Goal: Book appointment/travel/reservation

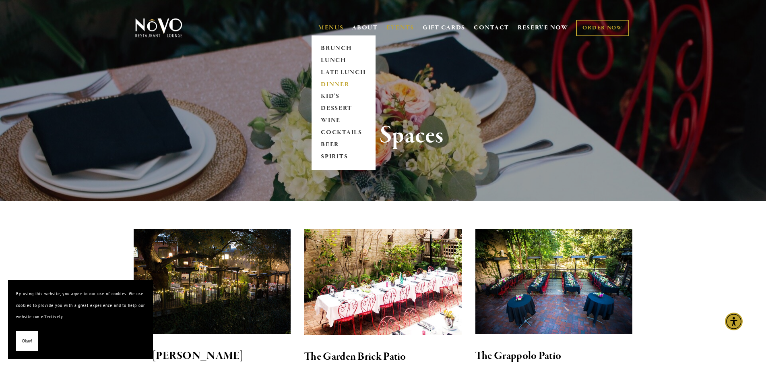
click at [327, 84] on link "DINNER" at bounding box center [343, 84] width 50 height 12
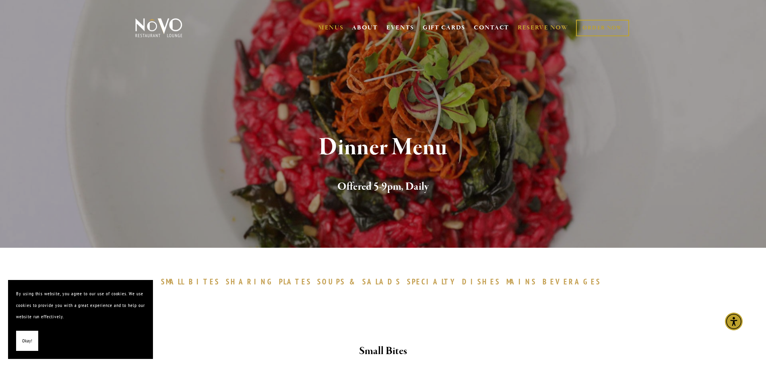
click at [557, 29] on link "RESERVE NOW" at bounding box center [543, 27] width 51 height 15
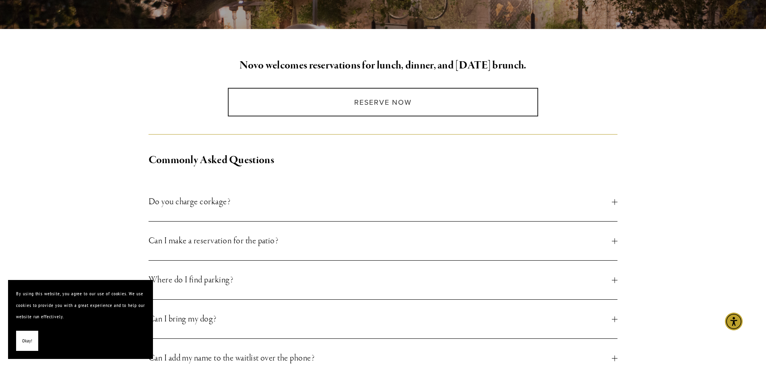
scroll to position [201, 0]
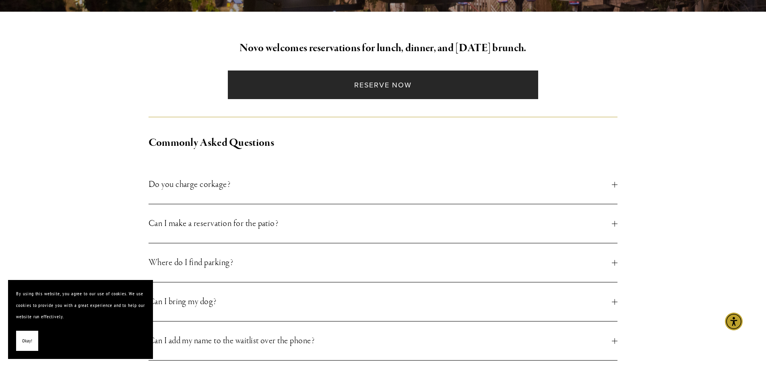
click at [381, 85] on link "Reserve Now" at bounding box center [383, 84] width 310 height 29
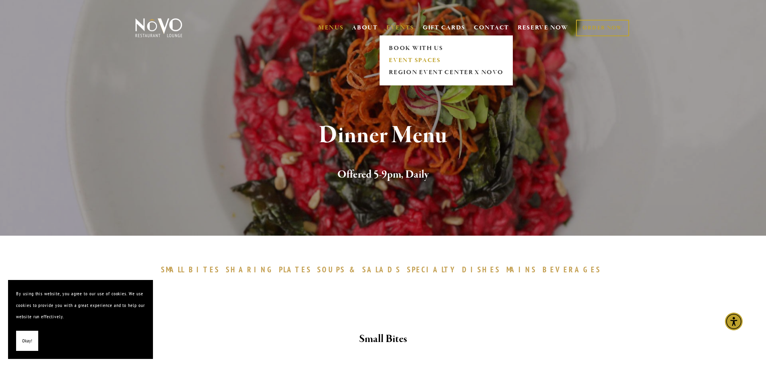
click at [406, 60] on link "EVENT SPACES" at bounding box center [446, 60] width 120 height 12
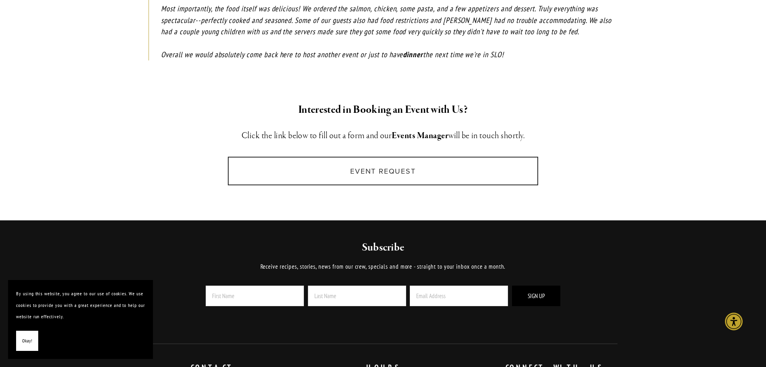
scroll to position [1127, 0]
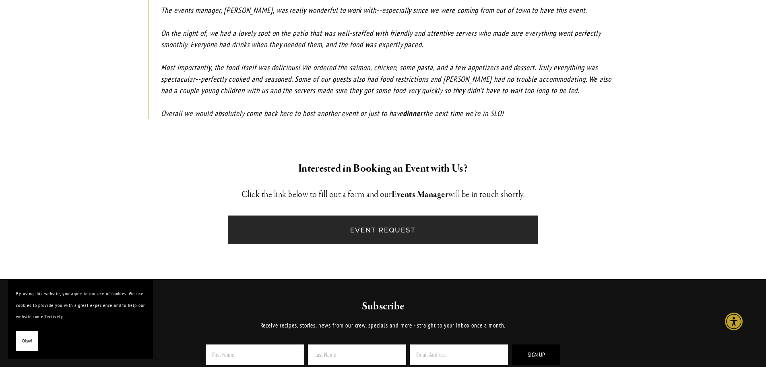
click at [384, 215] on link "Event Request" at bounding box center [383, 229] width 310 height 29
